Goal: Find contact information: Find contact information

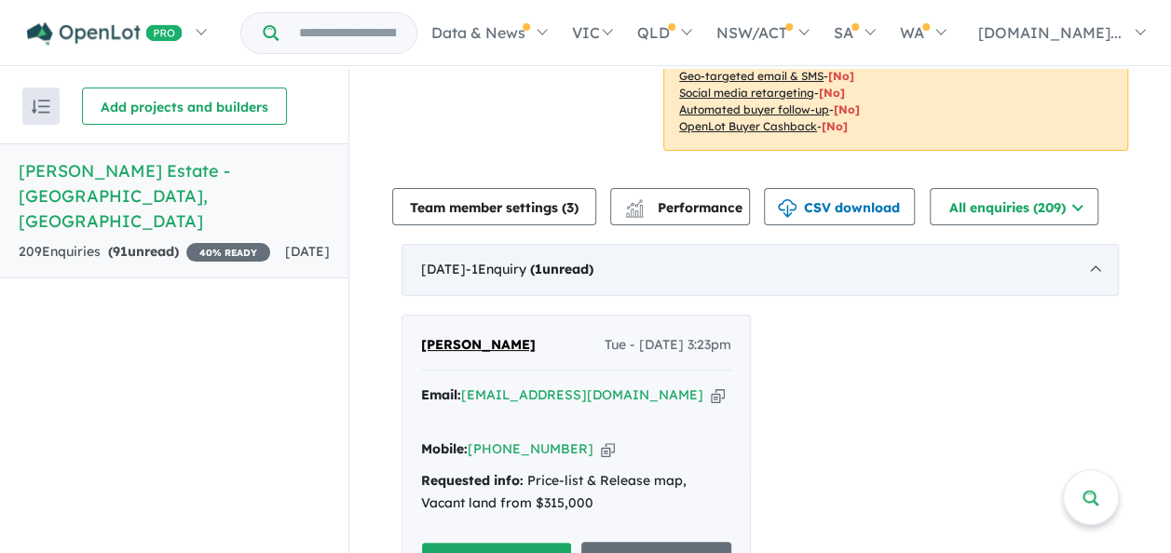
scroll to position [652, 0]
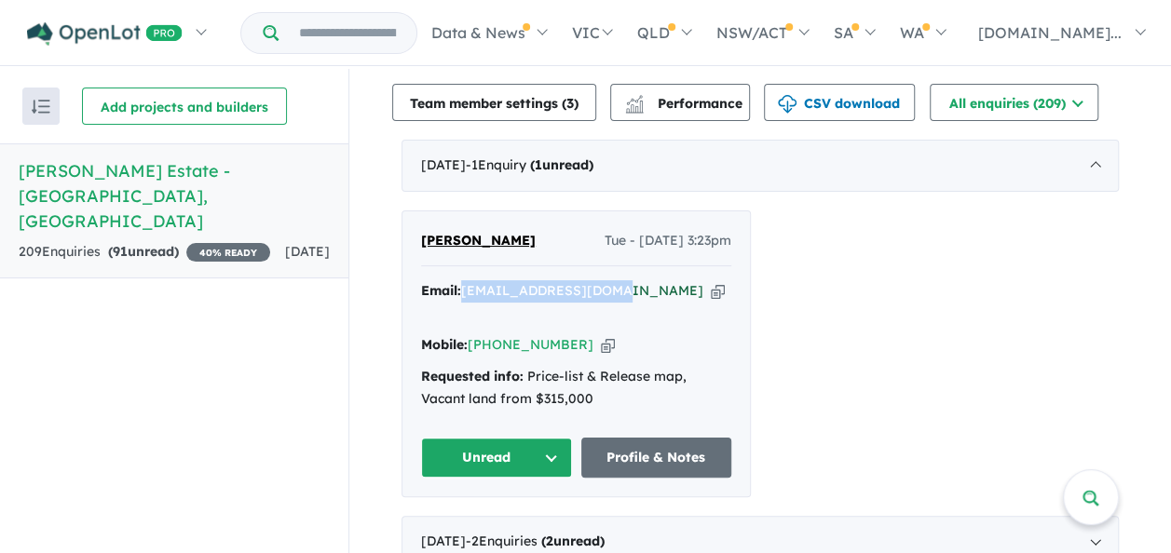
drag, startPoint x: 602, startPoint y: 258, endPoint x: 462, endPoint y: 266, distance: 139.9
click at [462, 280] on div "Email: [EMAIL_ADDRESS][DOMAIN_NAME] Copied!" at bounding box center [576, 302] width 310 height 45
copy a%20Ellery%20Estate%20-%20Wollert"] "[EMAIL_ADDRESS][DOMAIN_NAME]"
drag, startPoint x: 572, startPoint y: 292, endPoint x: 495, endPoint y: 291, distance: 76.4
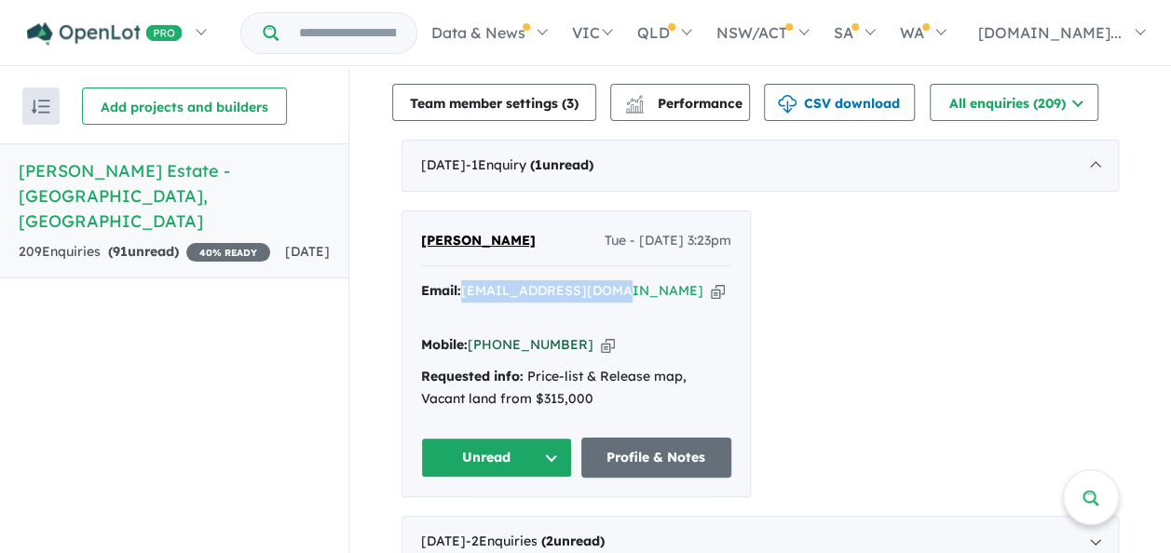
click at [495, 334] on div "Mobile: [PHONE_NUMBER] Copied!" at bounding box center [576, 345] width 310 height 22
copy link "424 049 041"
drag, startPoint x: 606, startPoint y: 257, endPoint x: 509, endPoint y: 260, distance: 96.9
click at [509, 280] on div "Email: [EMAIL_ADDRESS][DOMAIN_NAME] Copied!" at bounding box center [576, 302] width 310 height 45
drag, startPoint x: 600, startPoint y: 261, endPoint x: 461, endPoint y: 257, distance: 138.8
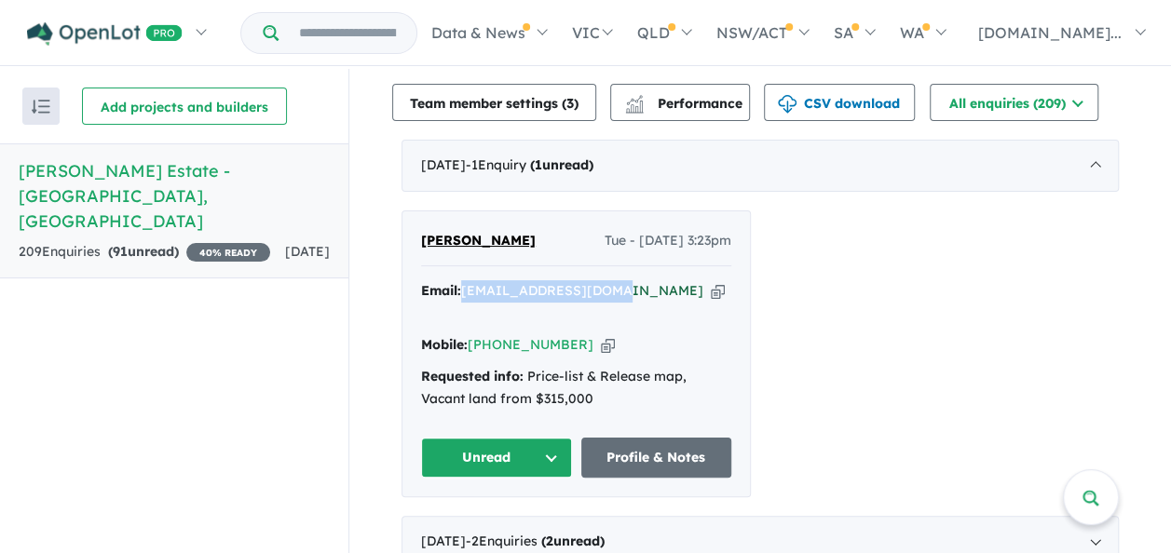
click at [461, 280] on div "Email: [EMAIL_ADDRESS][DOMAIN_NAME] Copied!" at bounding box center [576, 302] width 310 height 45
copy a%20Ellery%20Estate%20-%20Wollert"] "[EMAIL_ADDRESS][DOMAIN_NAME]"
